Goal: Task Accomplishment & Management: Manage account settings

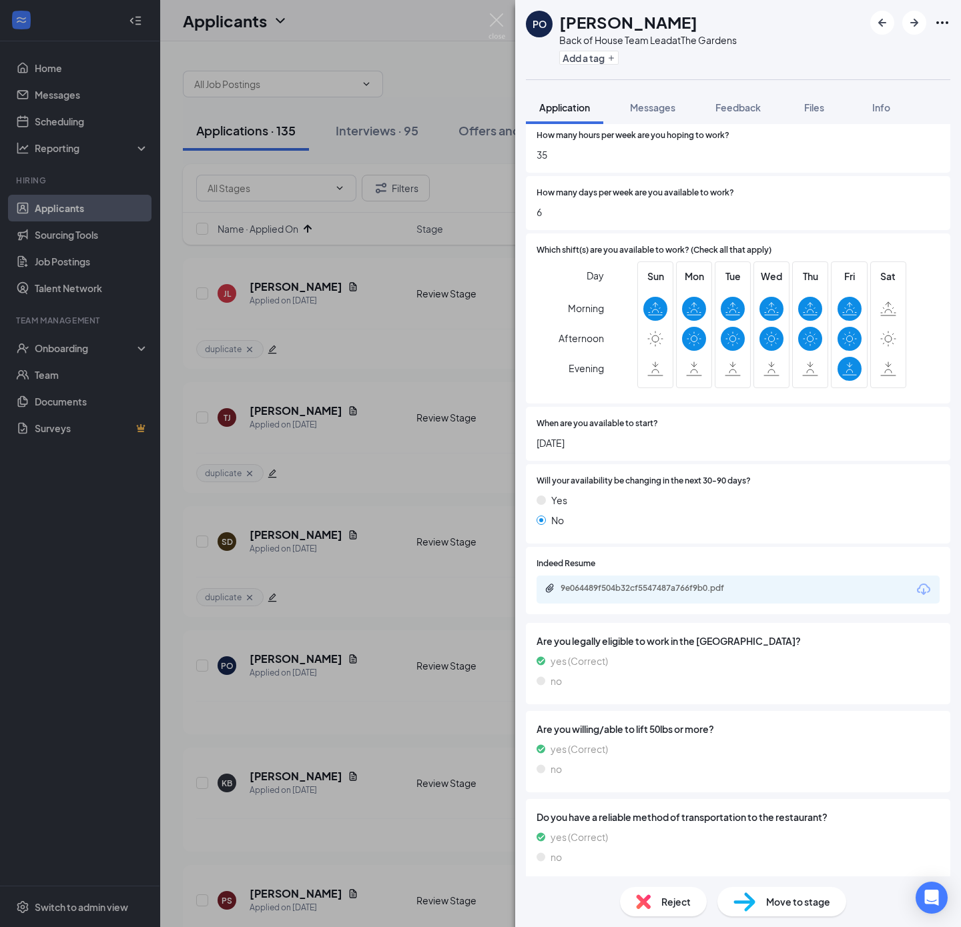
scroll to position [600, 0]
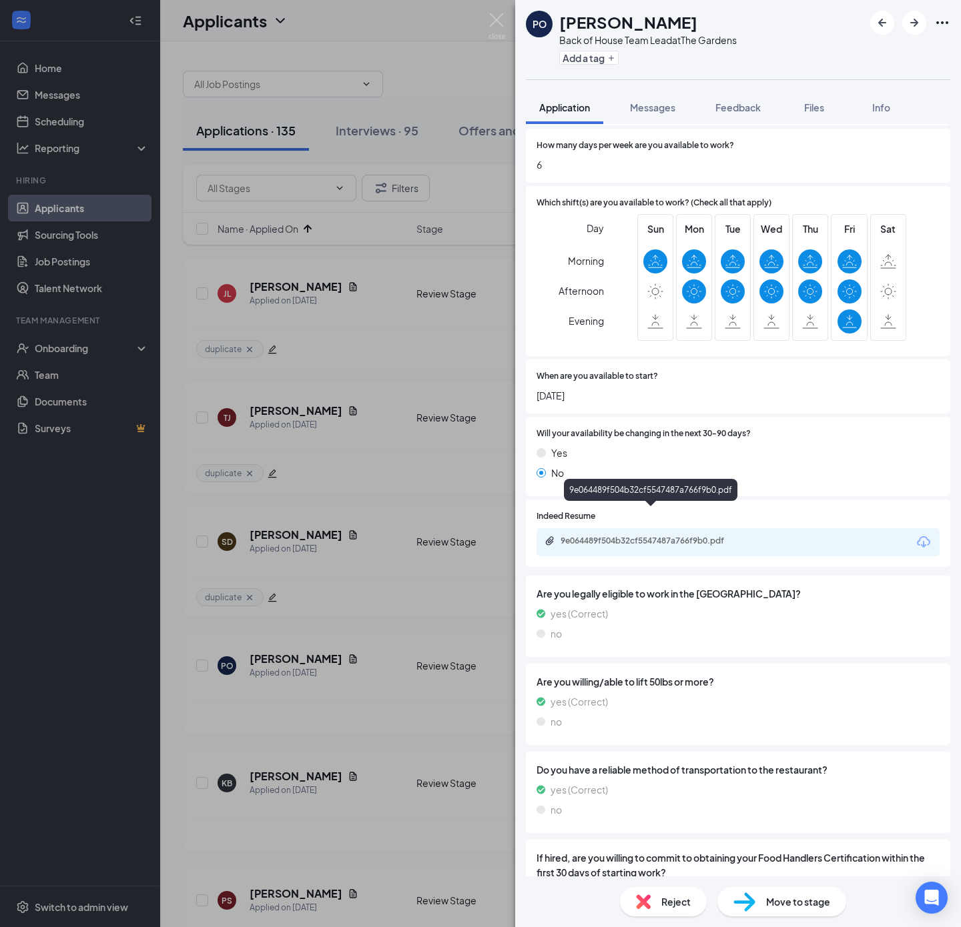
click at [717, 536] on div "9e064489f504b32cf5547487a766f9b0.pdf" at bounding box center [653, 541] width 187 height 11
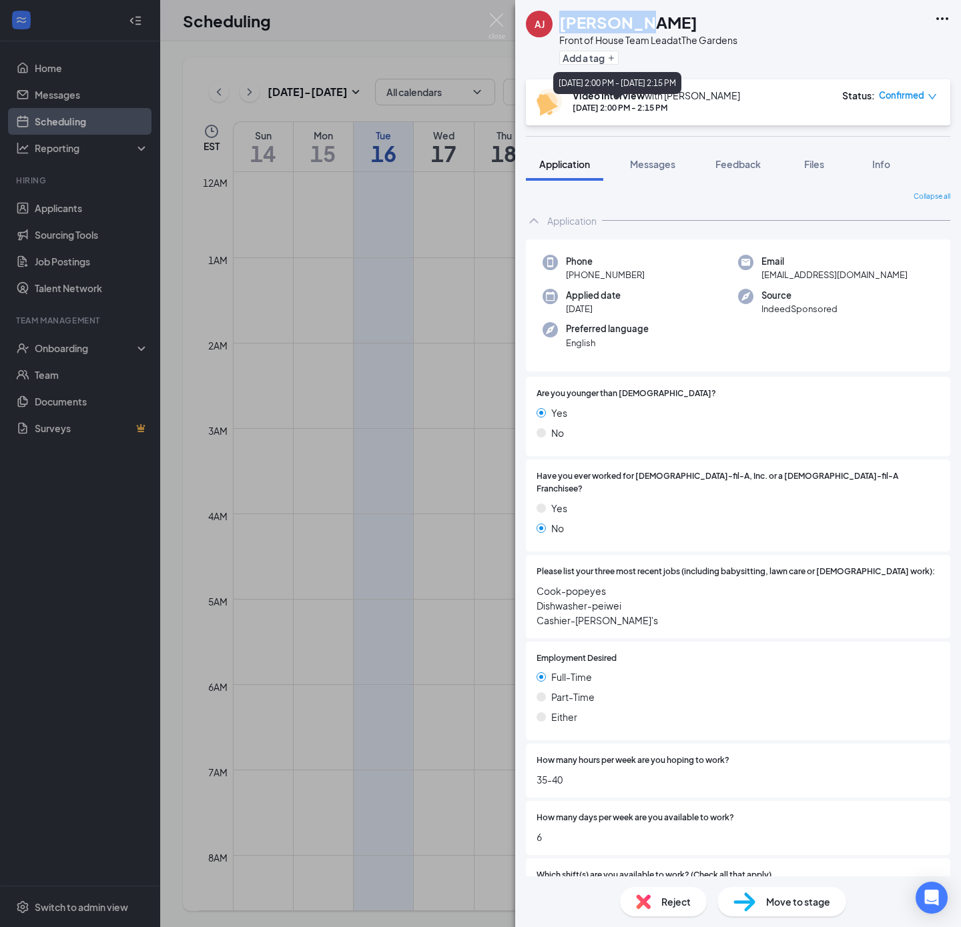
scroll to position [655, 0]
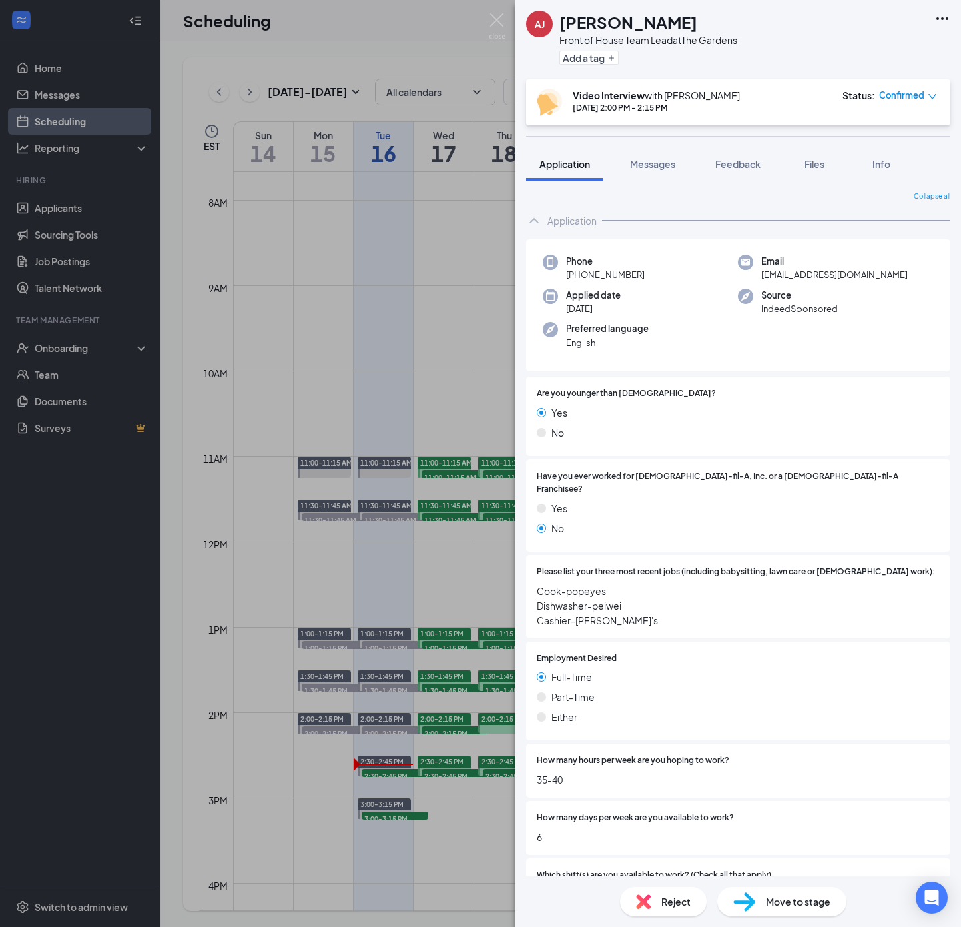
click at [921, 97] on span "Confirmed" at bounding box center [901, 95] width 45 height 13
click at [853, 182] on span "Mark as no-show" at bounding box center [869, 184] width 74 height 15
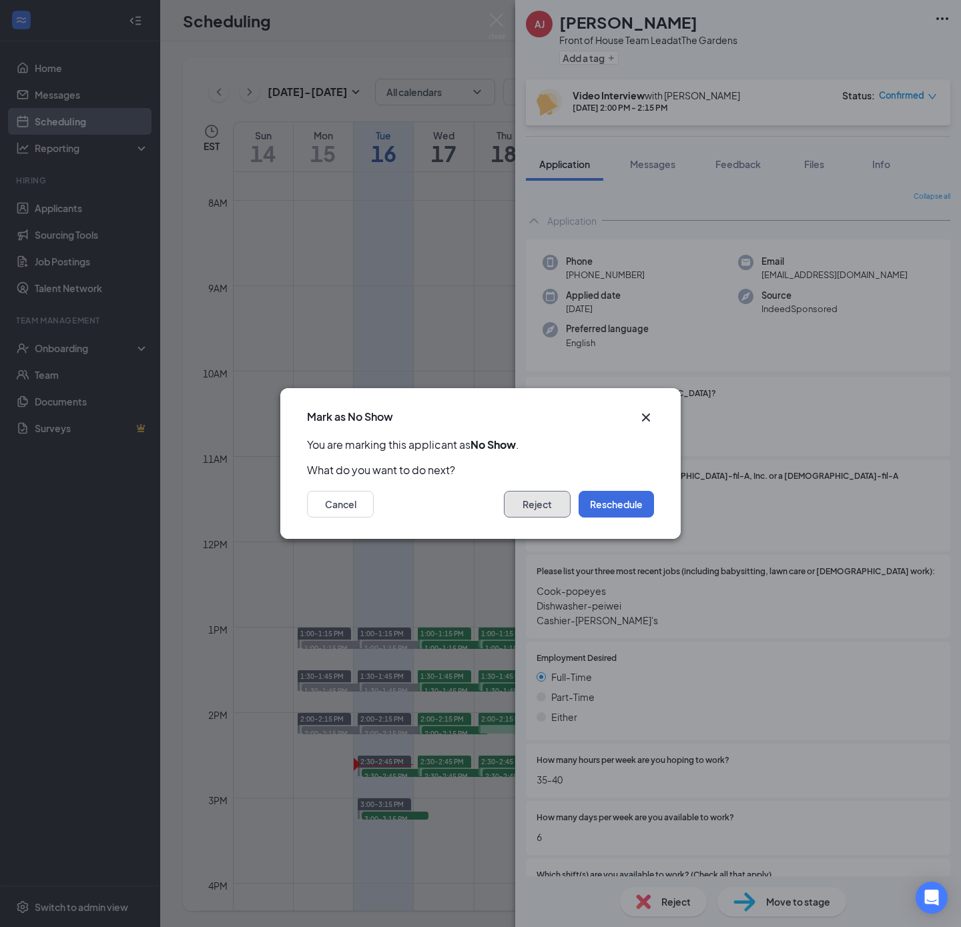
click at [543, 500] on button "Reject" at bounding box center [537, 504] width 67 height 27
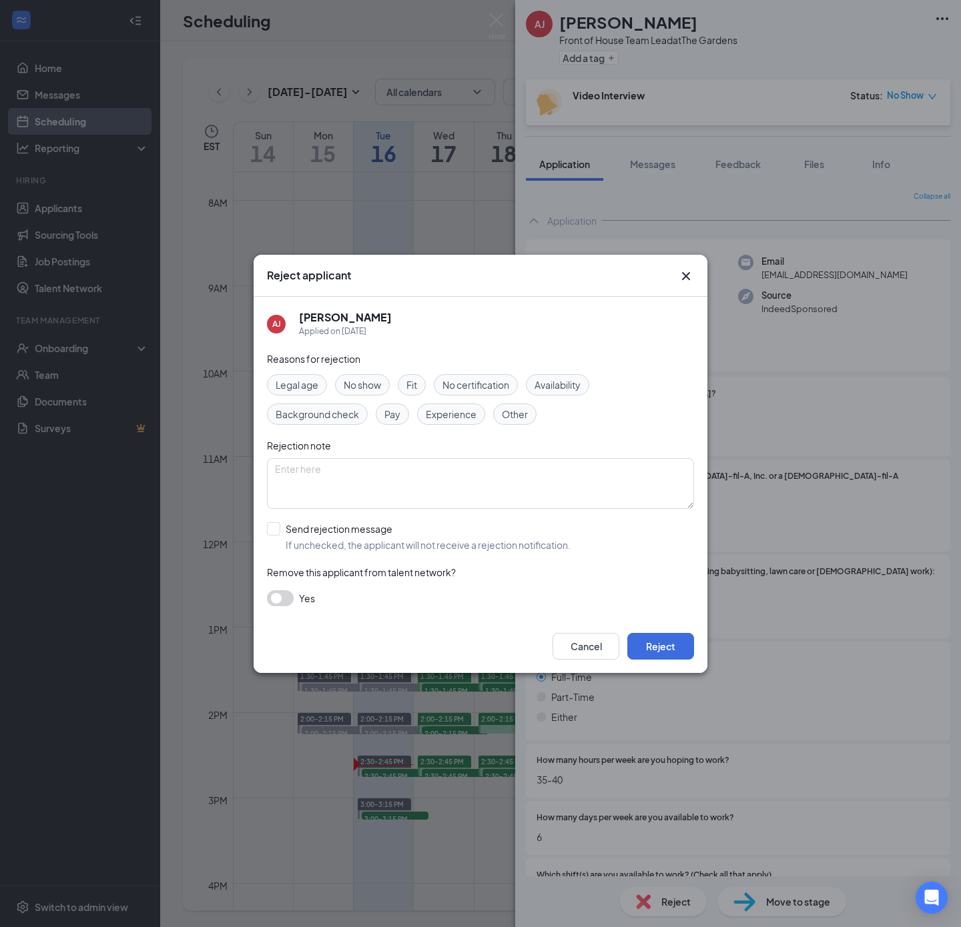
click at [388, 385] on div "No show" at bounding box center [362, 384] width 55 height 21
click at [410, 497] on textarea at bounding box center [480, 483] width 427 height 51
type textarea "no show"
click at [392, 531] on input "Send rejection message If unchecked, the applicant will not receive a rejection…" at bounding box center [419, 536] width 304 height 29
checkbox input "true"
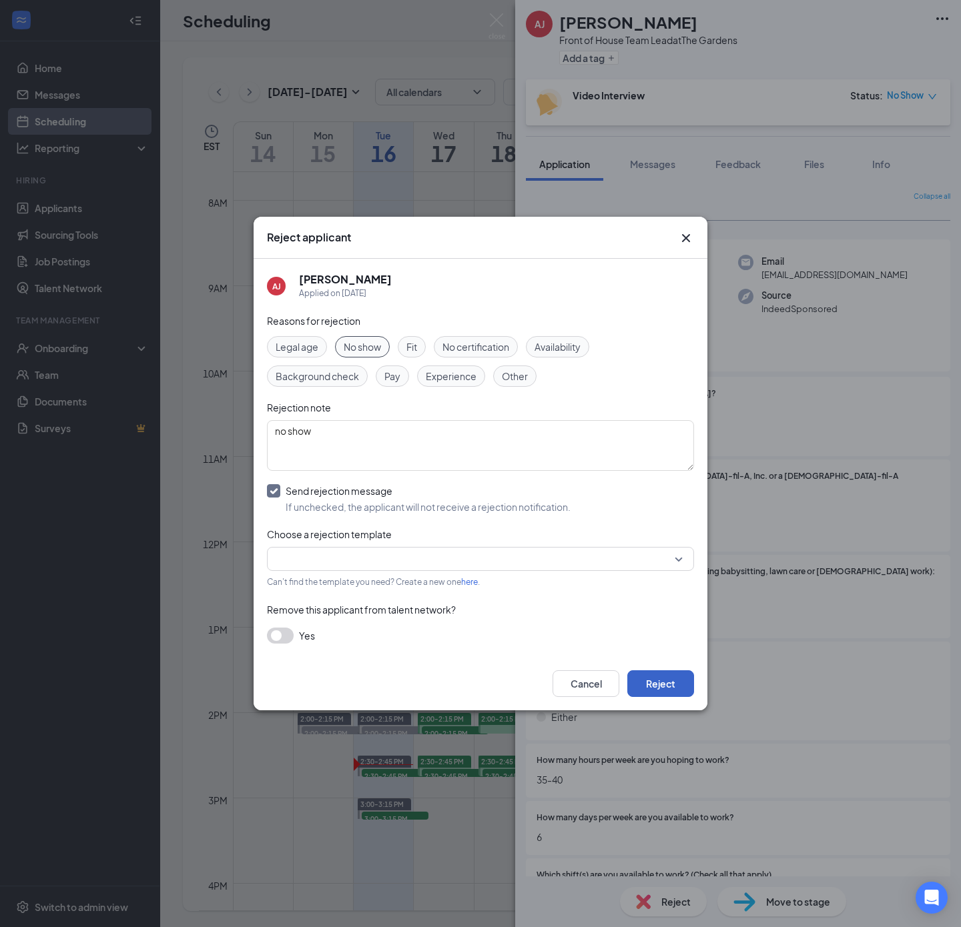
click at [669, 693] on button "Reject" at bounding box center [660, 684] width 67 height 27
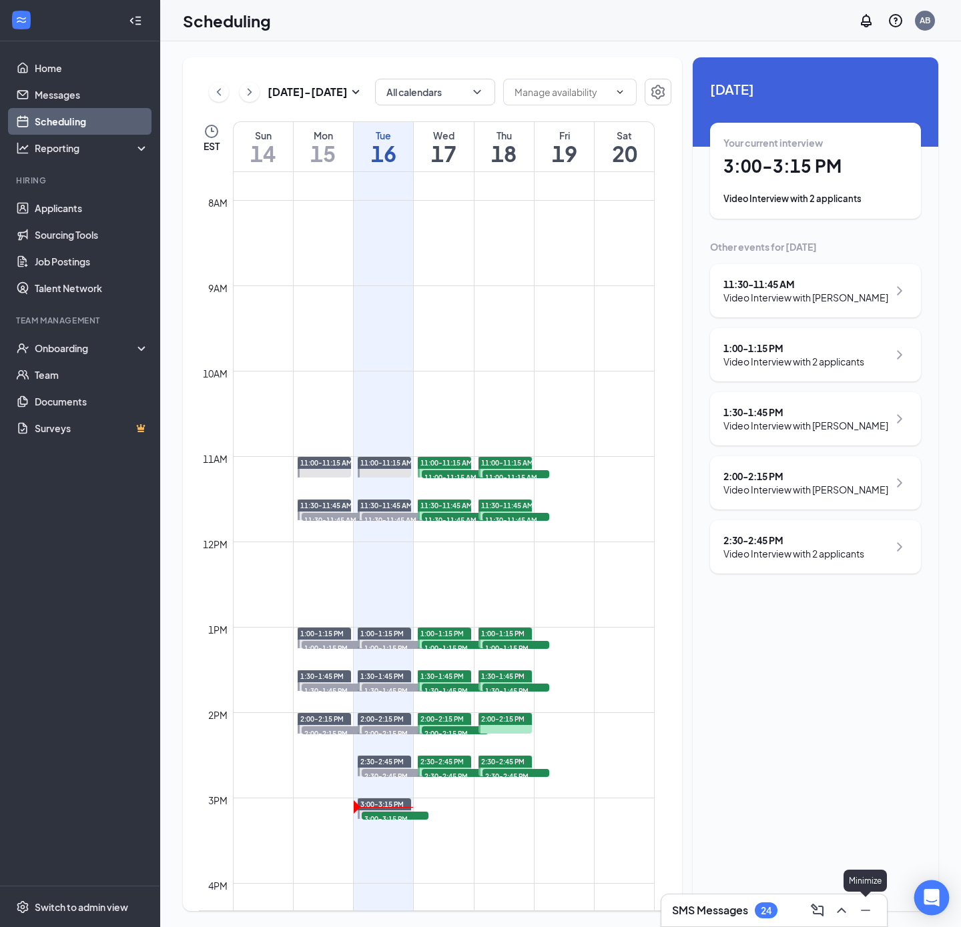
click at [837, 917] on icon "ChevronUp" at bounding box center [841, 911] width 16 height 16
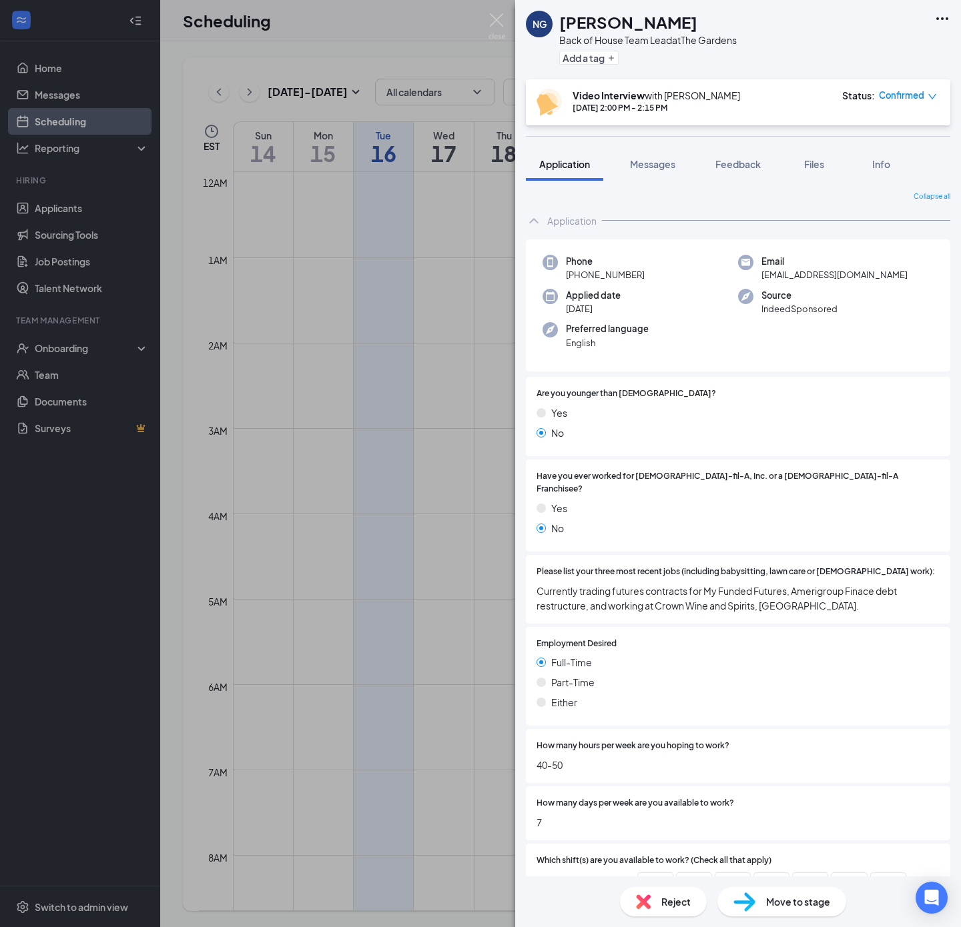
click at [493, 23] on img at bounding box center [496, 26] width 17 height 26
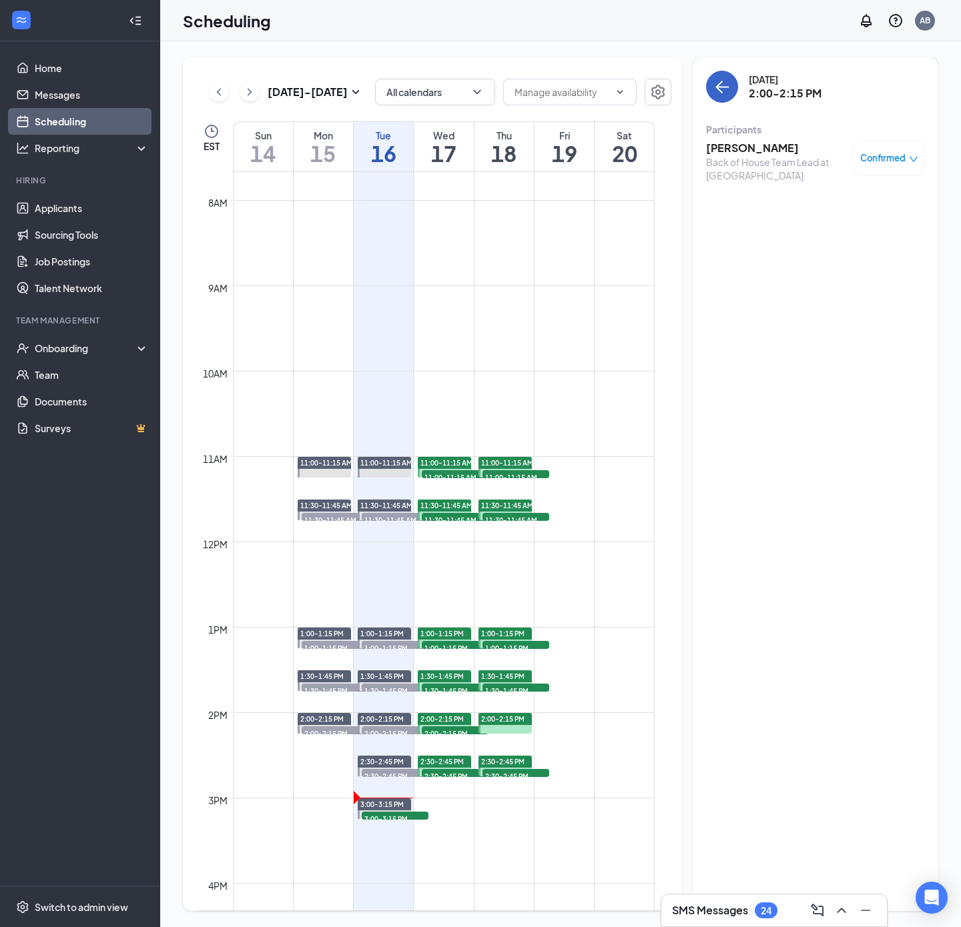
click at [727, 92] on icon "ArrowLeft" at bounding box center [722, 87] width 16 height 16
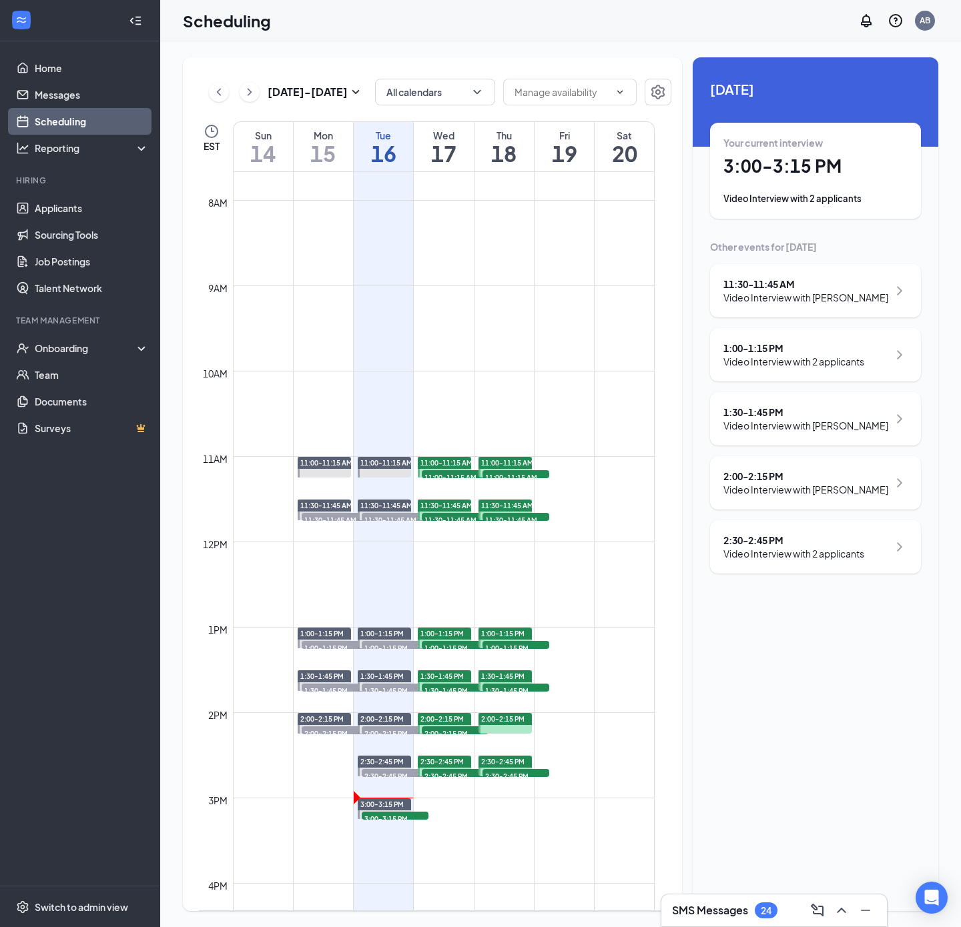
click at [761, 187] on div "Your current interview 3:00 - 3:15 PM Video Interview with 2 applicants" at bounding box center [815, 170] width 184 height 69
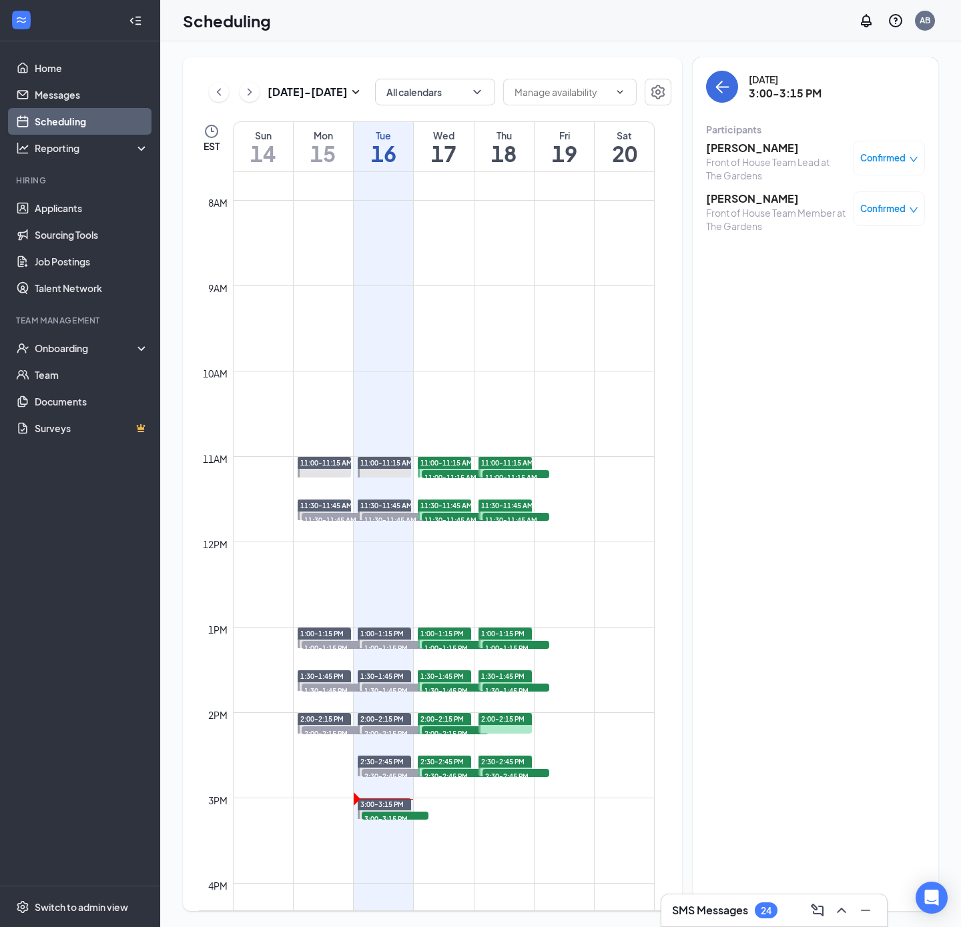
drag, startPoint x: 745, startPoint y: 200, endPoint x: 703, endPoint y: 201, distance: 41.4
click at [703, 201] on div "[DATE] 3:00-3:15 PM Participants [PERSON_NAME] Front of House Team Lead at The …" at bounding box center [816, 484] width 246 height 854
copy h3 "[PERSON_NAME]"
click at [741, 196] on h3 "Ethan Leveille" at bounding box center [776, 198] width 140 height 15
